Goal: Task Accomplishment & Management: Complete application form

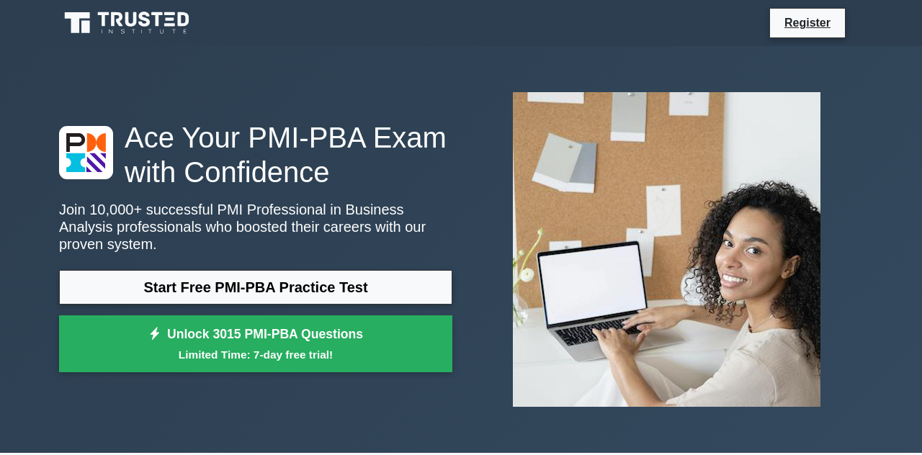
click at [58, 210] on div "Ace Your PMI-PBA Exam with Confidence Join 10,000+ successful PMI Professional …" at bounding box center [255, 250] width 410 height 260
click at [48, 227] on div "Ace Your PMI-PBA Exam with Confidence Join 10,000+ successful PMI Professional …" at bounding box center [461, 249] width 922 height 407
click at [190, 299] on link "Start Free PMI-PBA Practice Test" at bounding box center [255, 287] width 393 height 35
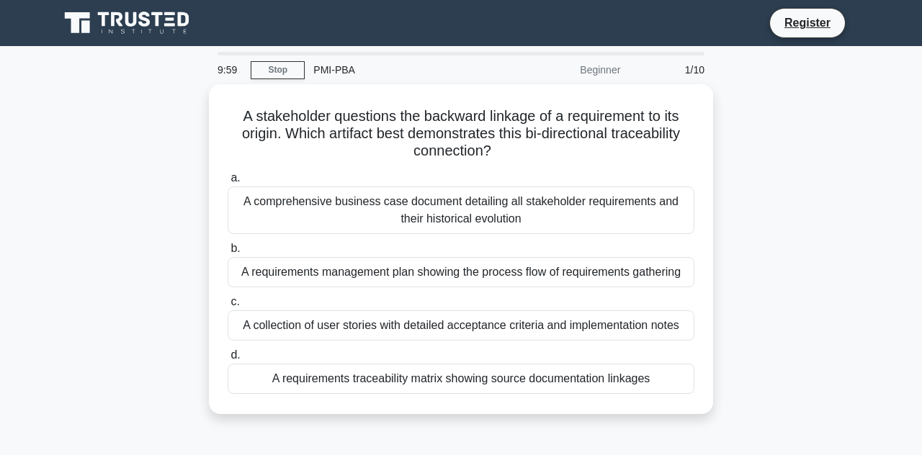
click at [812, 16] on link "Register" at bounding box center [806, 23] width 63 height 18
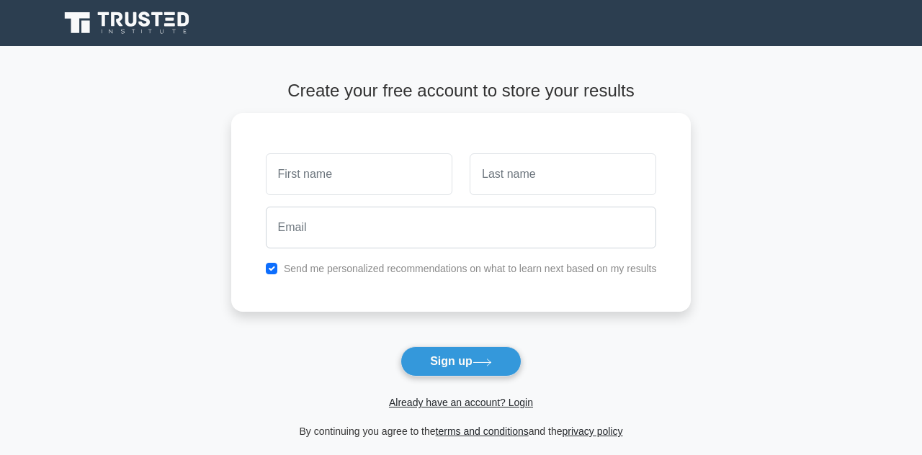
click at [451, 327] on form "Create your free account to store your results Send me personalized recommendat…" at bounding box center [461, 260] width 460 height 359
click at [457, 374] on button "Sign up" at bounding box center [460, 361] width 121 height 30
